Goal: Task Accomplishment & Management: Use online tool/utility

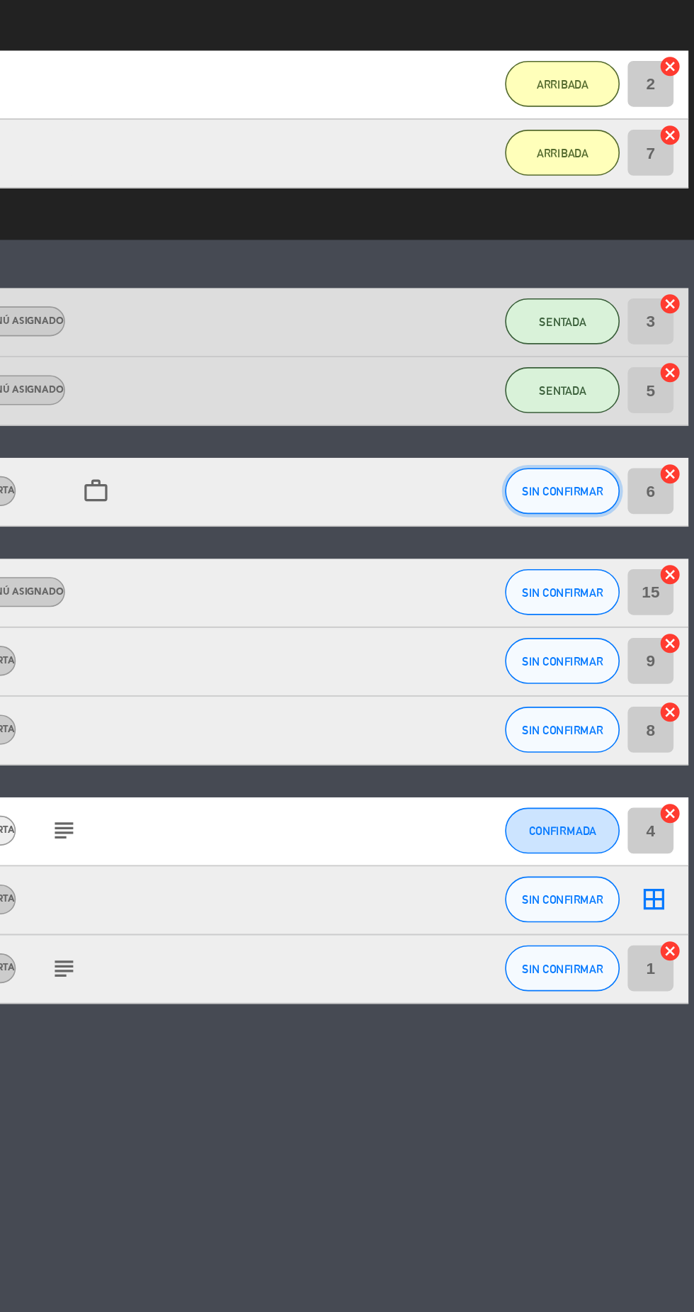
click at [613, 595] on span "SIN CONFIRMAR" at bounding box center [613, 595] width 50 height 8
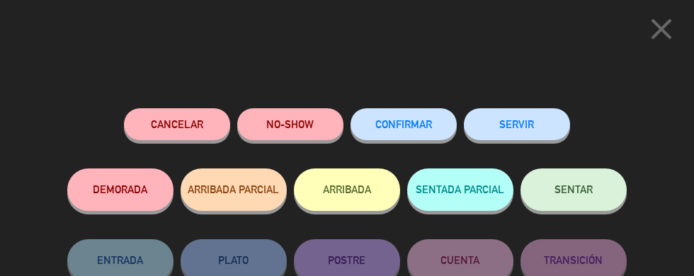
click at [366, 197] on button "ARRIBADA" at bounding box center [347, 190] width 106 height 43
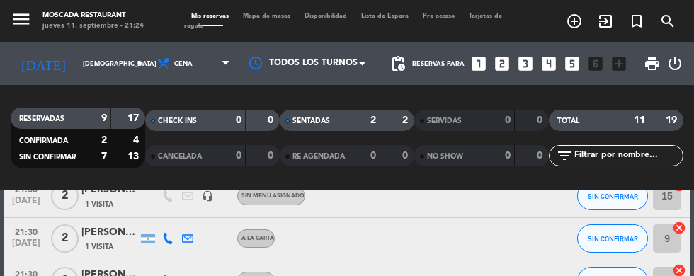
scroll to position [451, 0]
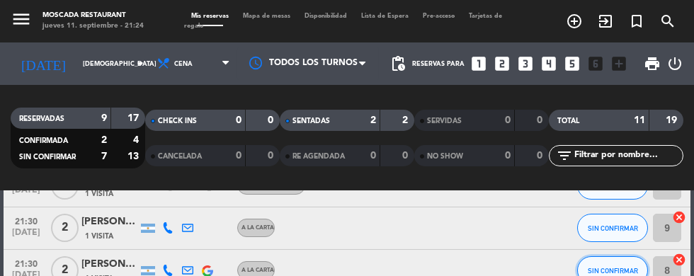
click at [625, 266] on button "SIN CONFIRMAR" at bounding box center [613, 271] width 71 height 28
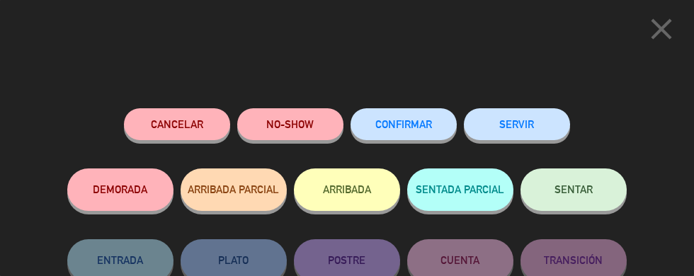
click at [341, 176] on button "ARRIBADA" at bounding box center [347, 190] width 106 height 43
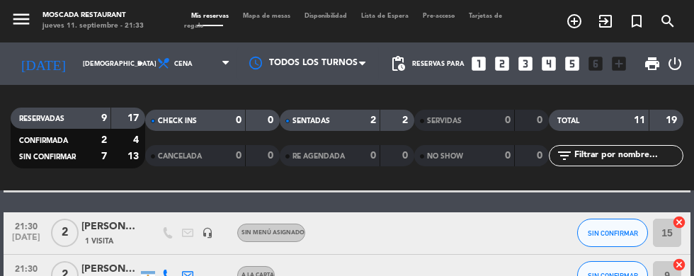
scroll to position [488, 0]
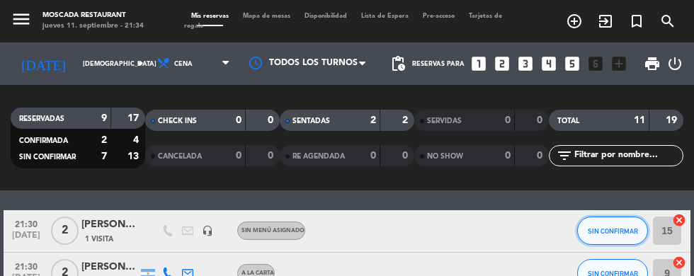
click at [623, 233] on span "SIN CONFIRMAR" at bounding box center [613, 231] width 50 height 8
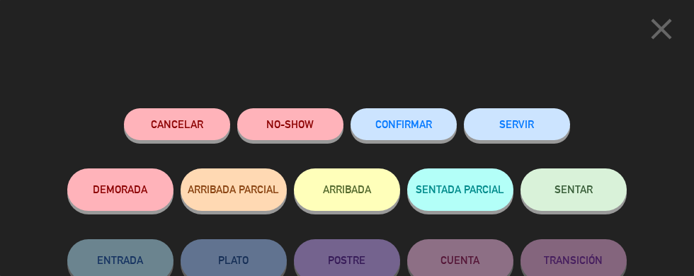
click at [363, 197] on button "ARRIBADA" at bounding box center [347, 190] width 106 height 43
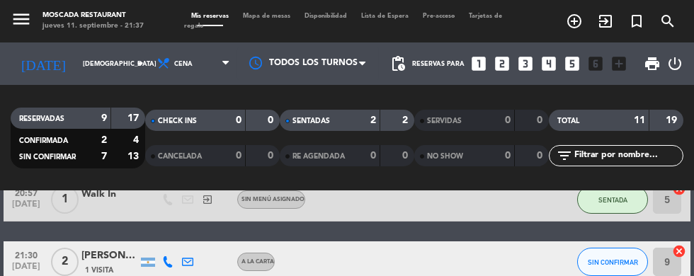
scroll to position [502, 0]
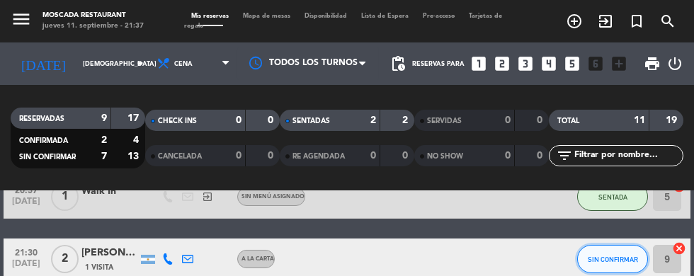
click at [619, 253] on button "SIN CONFIRMAR" at bounding box center [613, 259] width 71 height 28
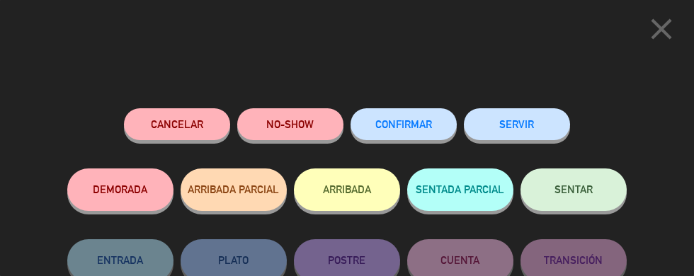
click at [351, 201] on button "ARRIBADA" at bounding box center [347, 190] width 106 height 43
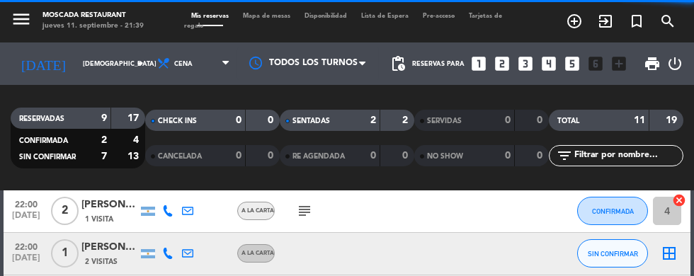
scroll to position [46, 0]
